Goal: Complete application form: Complete application form

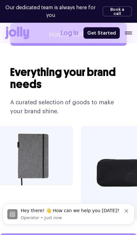
scroll to position [1223, 0]
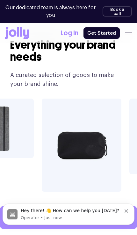
click at [68, 206] on link "Order a free sample" at bounding box center [68, 217] width 137 height 23
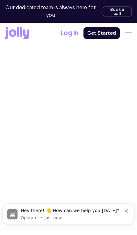
select select
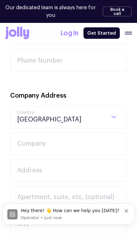
scroll to position [321, 0]
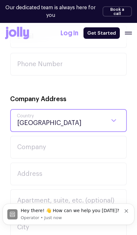
click at [28, 109] on select "[GEOGRAPHIC_DATA] [GEOGRAPHIC_DATA] [GEOGRAPHIC_DATA] [GEOGRAPHIC_DATA] [GEOGRA…" at bounding box center [68, 120] width 117 height 23
select select "[GEOGRAPHIC_DATA]"
select select
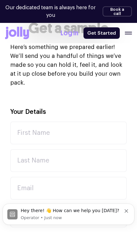
scroll to position [169, 0]
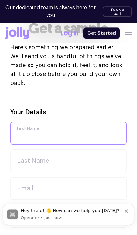
click at [31, 126] on input "First Name" at bounding box center [68, 133] width 117 height 23
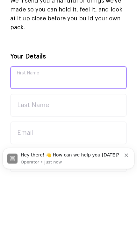
type input "[PERSON_NAME]"
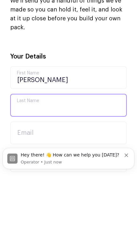
type input "[PERSON_NAME]"
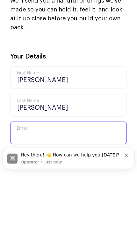
type input "[PERSON_NAME][EMAIL_ADDRESS][DOMAIN_NAME]"
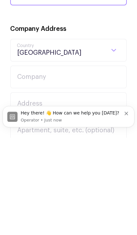
type input "6509228742"
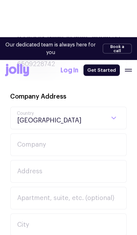
scroll to position [362, 0]
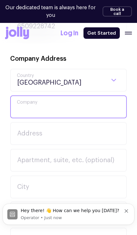
click at [22, 96] on input "Company" at bounding box center [68, 107] width 117 height 23
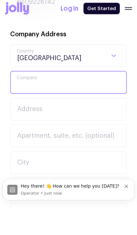
type input "O"
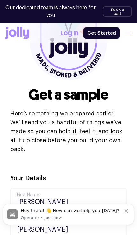
scroll to position [98, 0]
